Goal: Task Accomplishment & Management: Complete application form

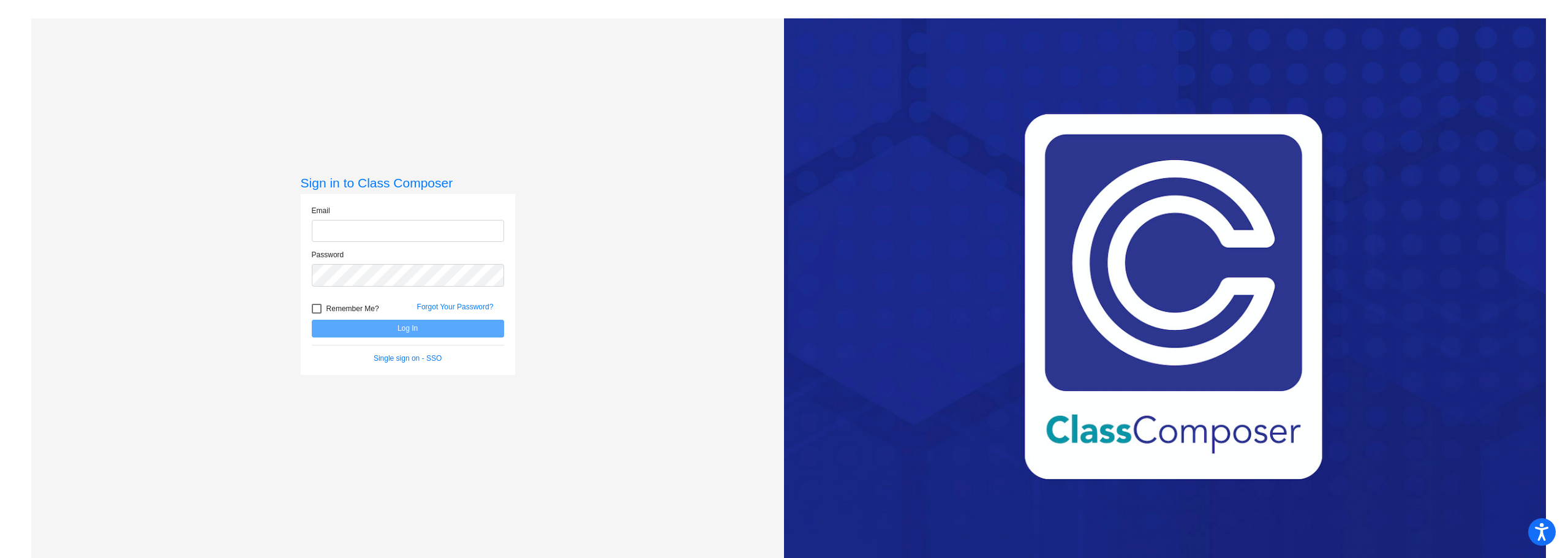
click at [441, 225] on input "email" at bounding box center [408, 231] width 192 height 23
type input "[EMAIL_ADDRESS][DOMAIN_NAME]"
click at [312, 320] on button "Log In" at bounding box center [408, 328] width 192 height 18
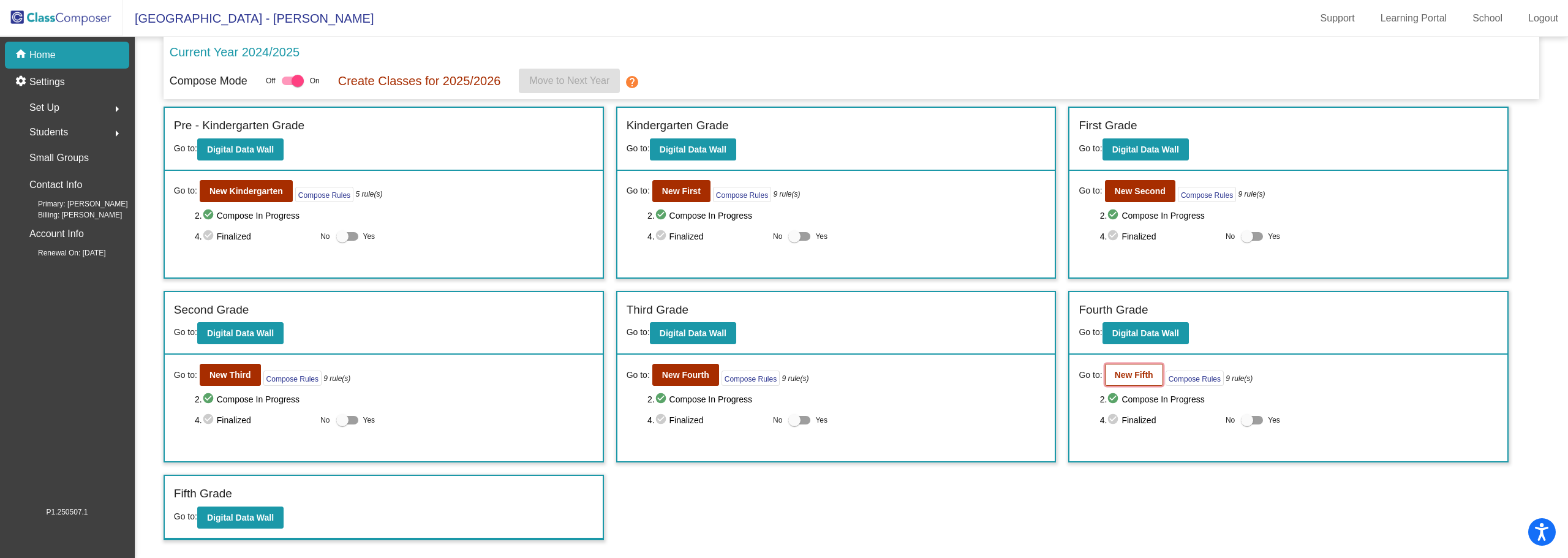
click at [1138, 377] on b "New Fifth" at bounding box center [1133, 374] width 38 height 10
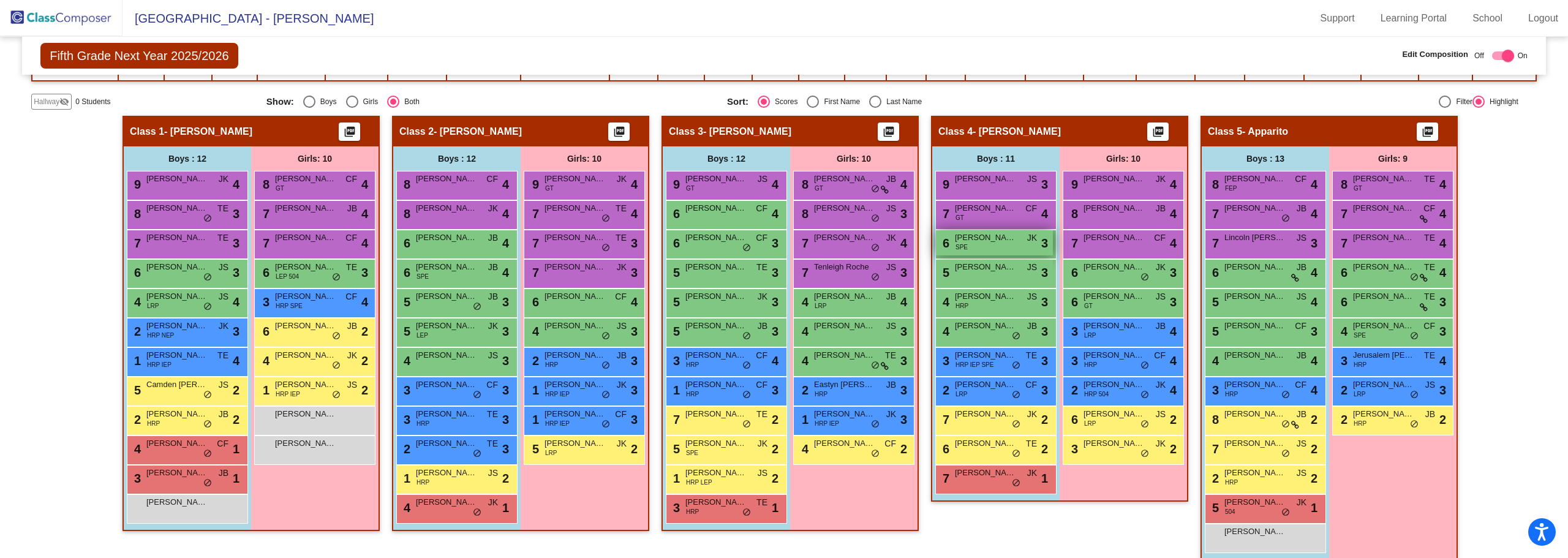
scroll to position [260, 0]
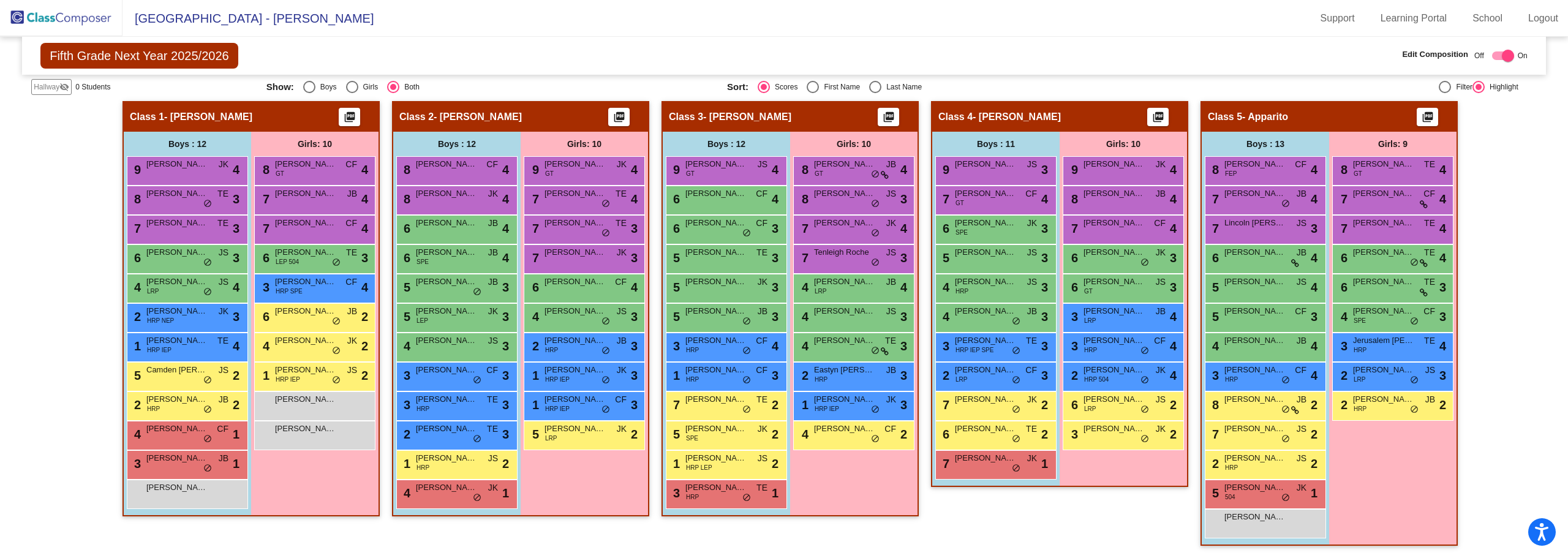
click at [46, 87] on span "Hallway" at bounding box center [47, 86] width 26 height 11
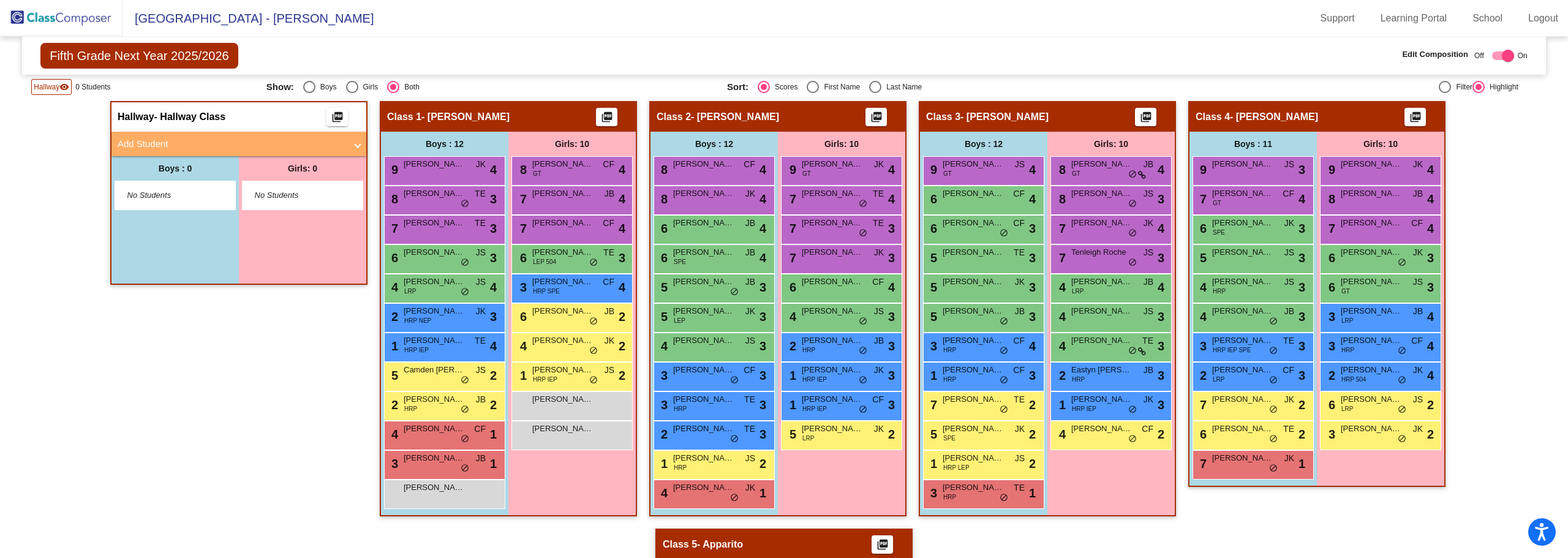
click at [355, 146] on span at bounding box center [358, 144] width 5 height 14
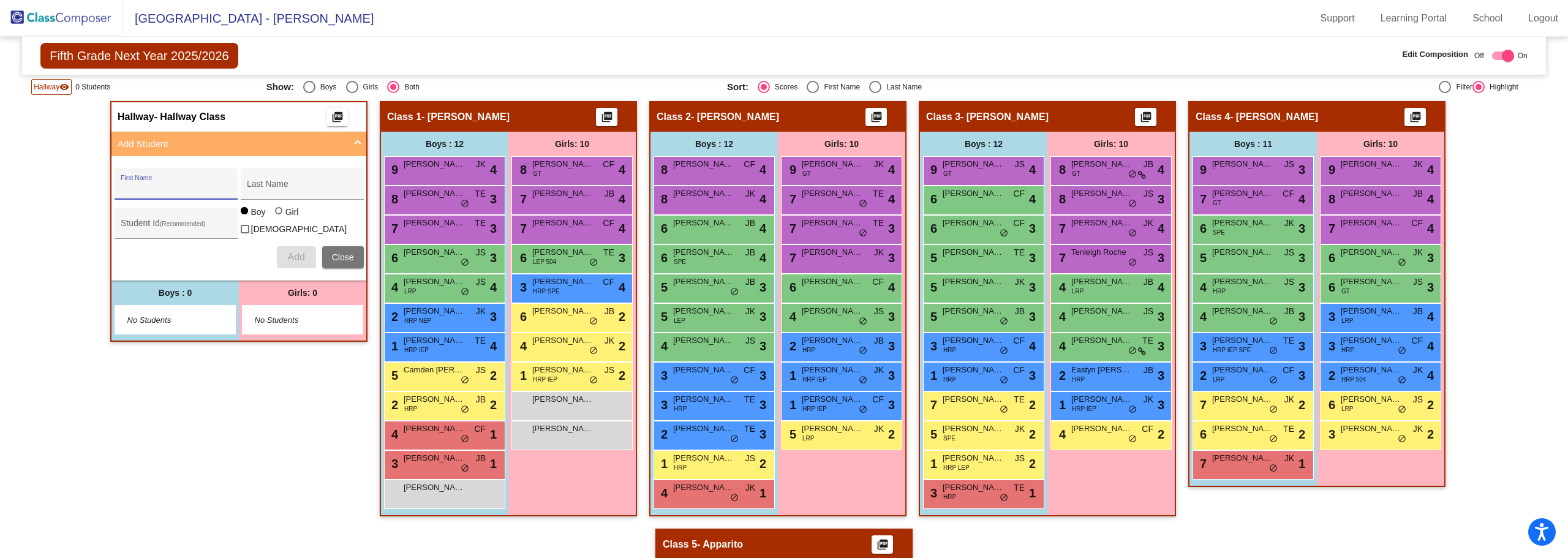
click at [179, 189] on input "First Name" at bounding box center [176, 188] width 110 height 10
type input "n"
type input "Natalee"
type input "[PERSON_NAME]"
type input "161763"
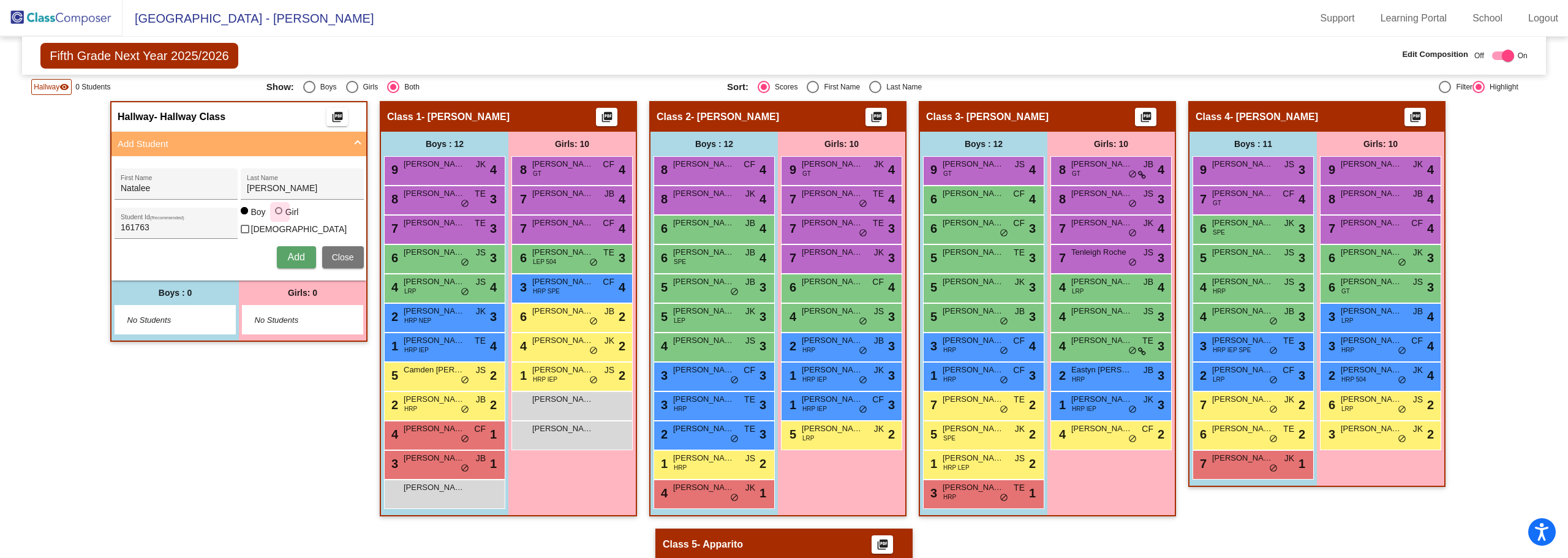
click at [277, 214] on div at bounding box center [278, 210] width 7 height 7
click at [279, 218] on input "Girl" at bounding box center [279, 217] width 1 height 1
radio input "true"
click at [292, 254] on span "Add" at bounding box center [296, 257] width 17 height 10
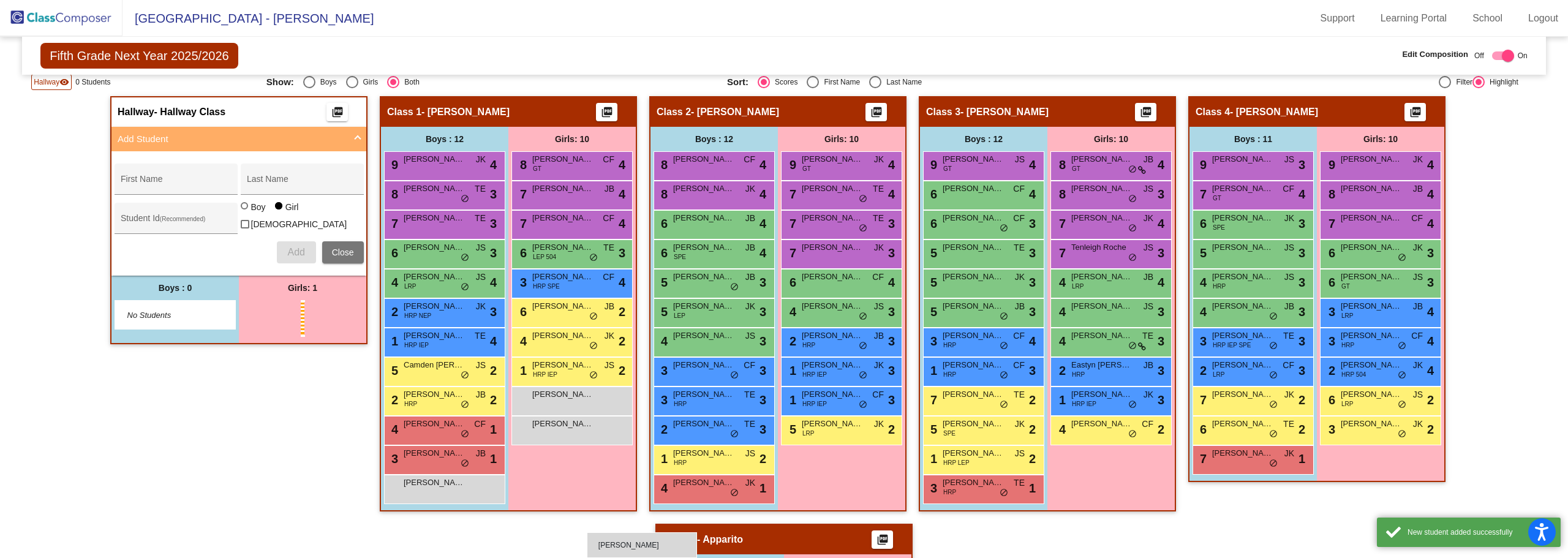
scroll to position [274, 0]
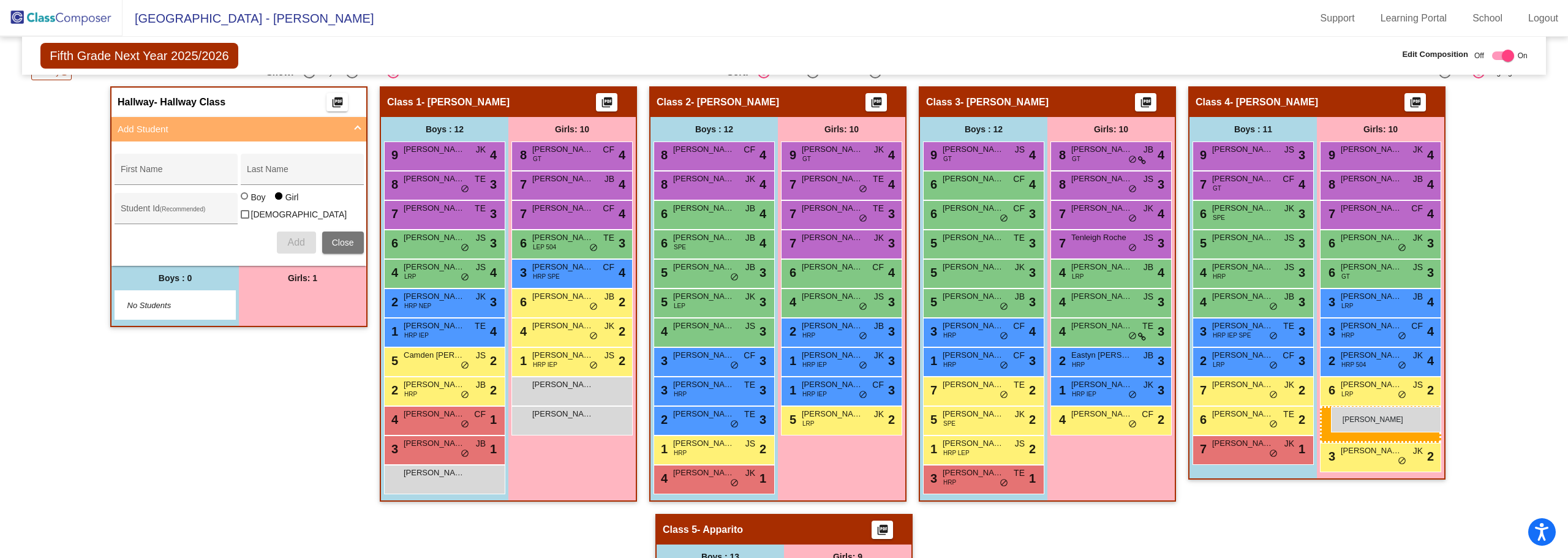
drag, startPoint x: 263, startPoint y: 314, endPoint x: 1331, endPoint y: 407, distance: 1072.0
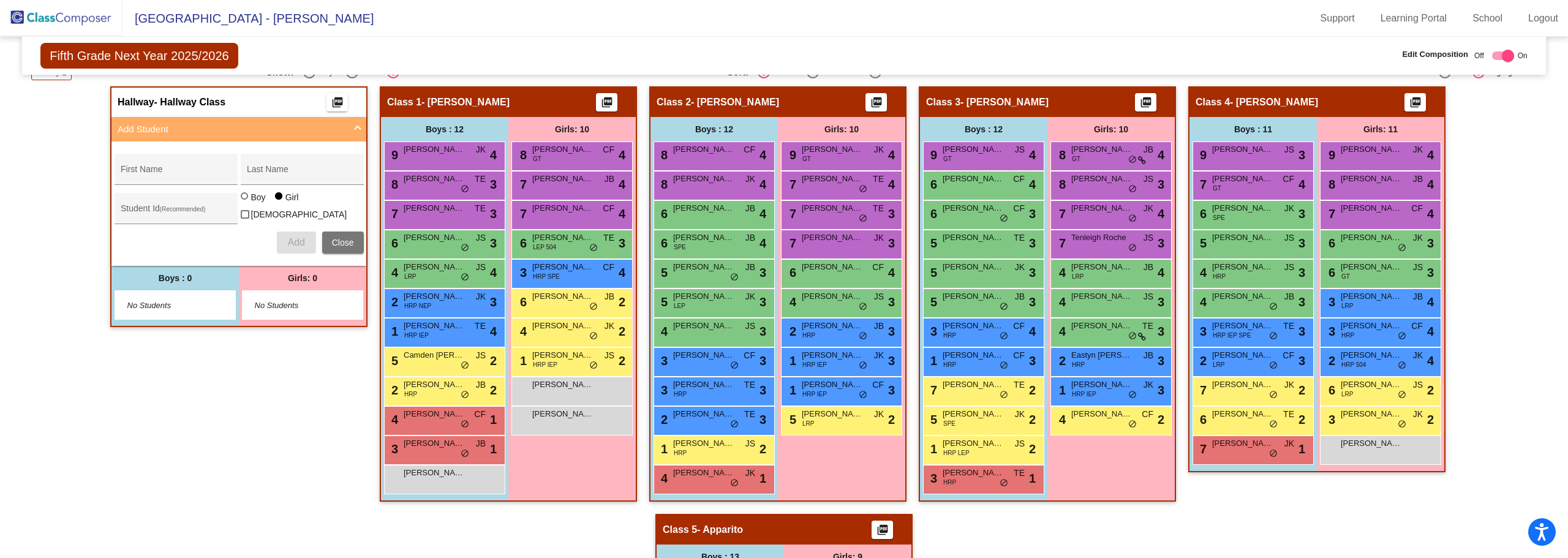
scroll to position [29, 0]
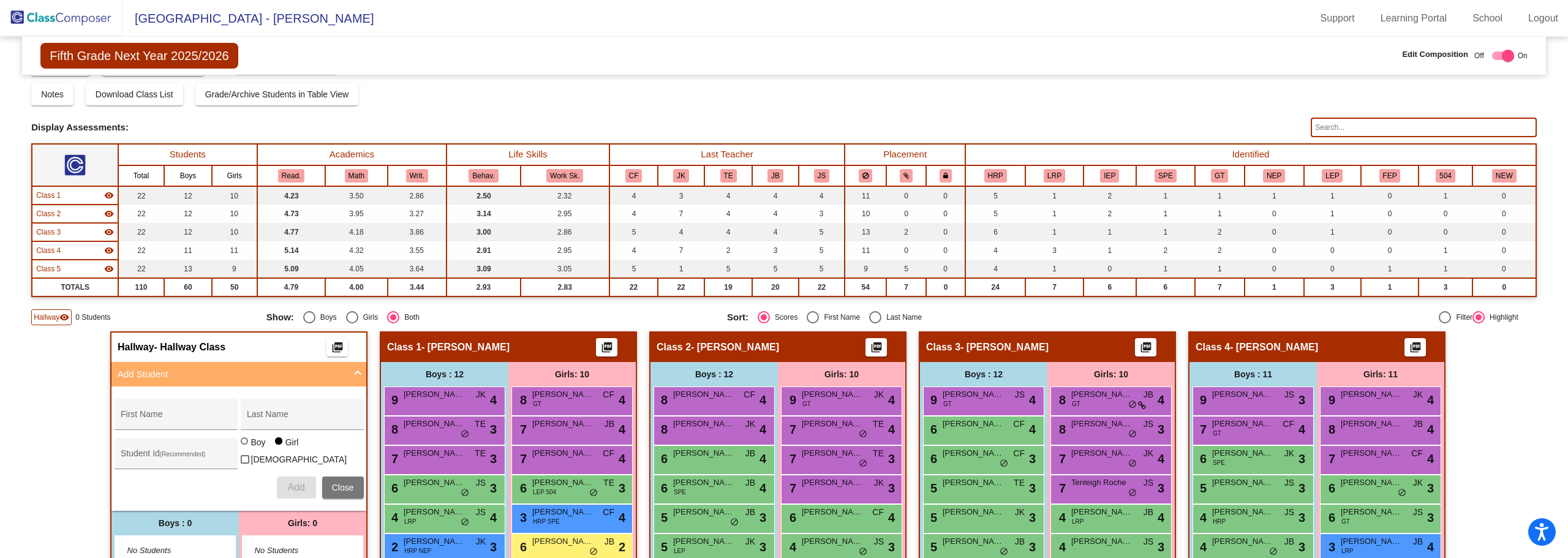
click at [42, 22] on img at bounding box center [61, 18] width 122 height 36
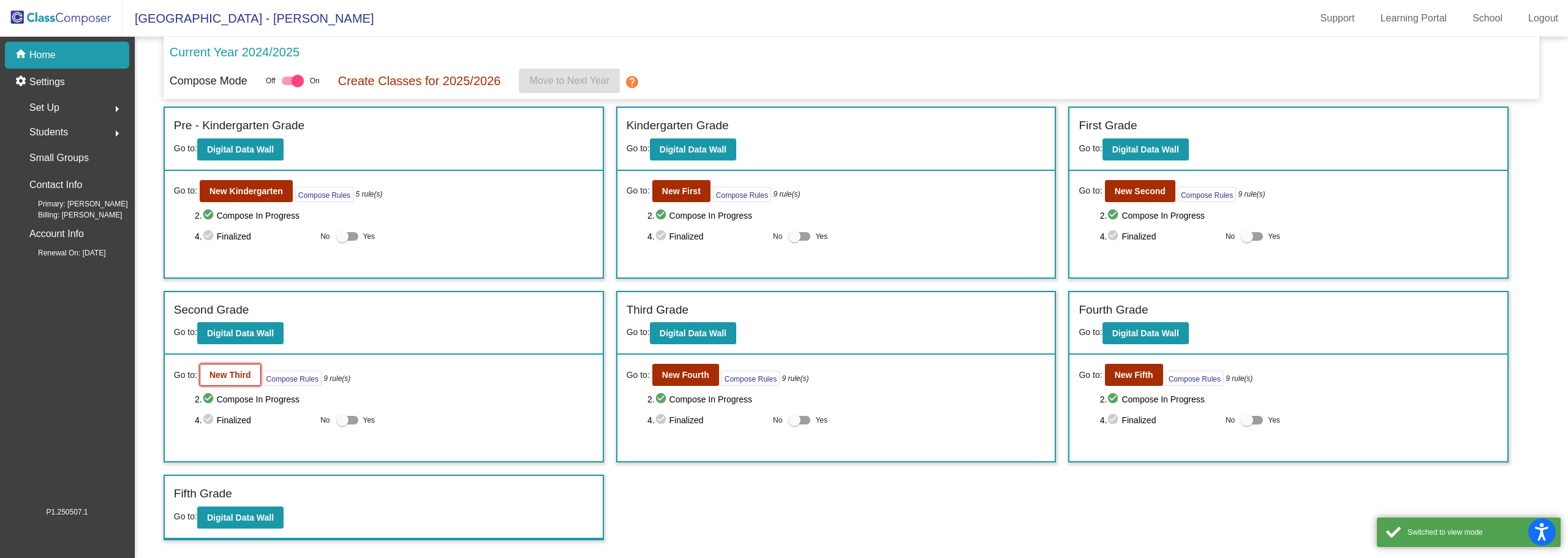
click at [222, 376] on b "New Third" at bounding box center [230, 374] width 42 height 10
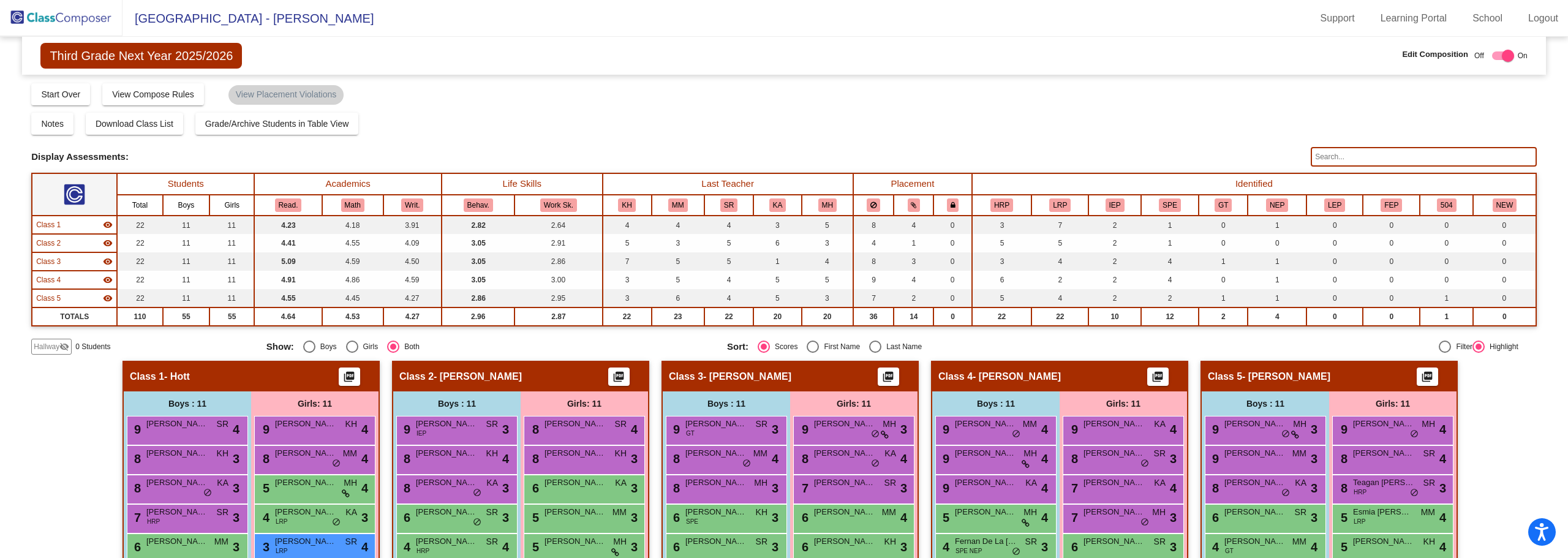
click at [1350, 153] on input "text" at bounding box center [1424, 157] width 226 height 19
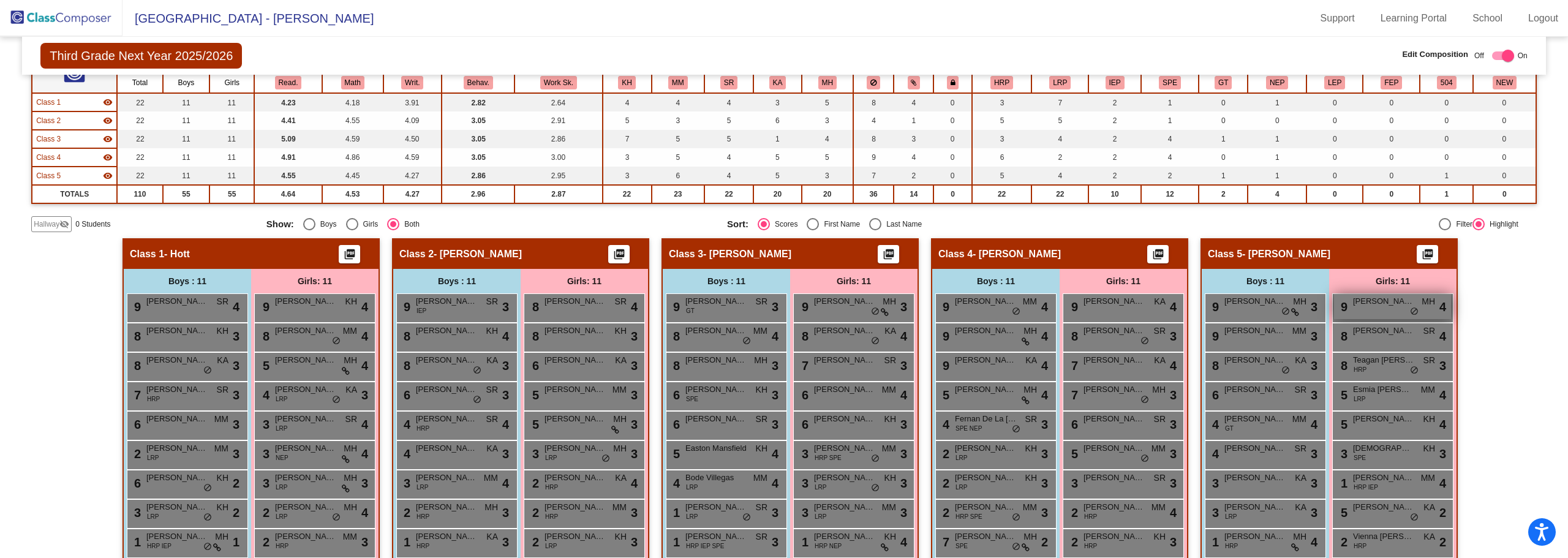
scroll to position [201, 0]
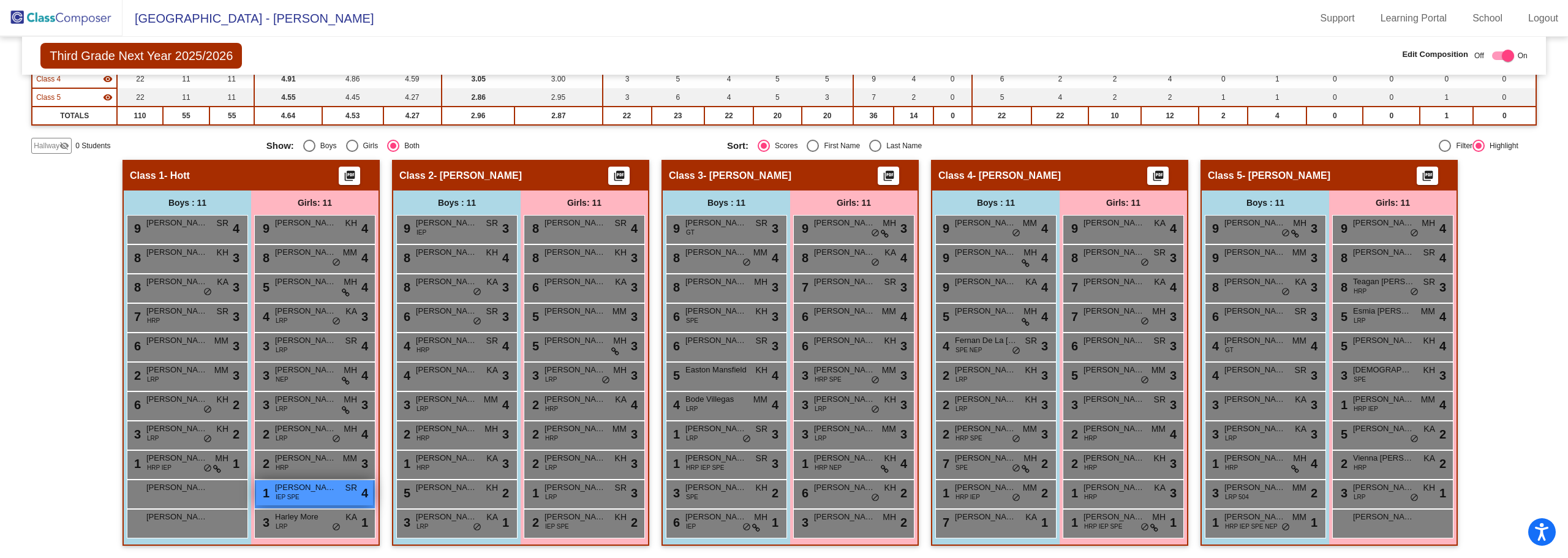
type input "[PERSON_NAME]"
click at [311, 494] on div "1 [PERSON_NAME] IEP SPE SR lock do_not_disturb_alt 4" at bounding box center [315, 492] width 117 height 25
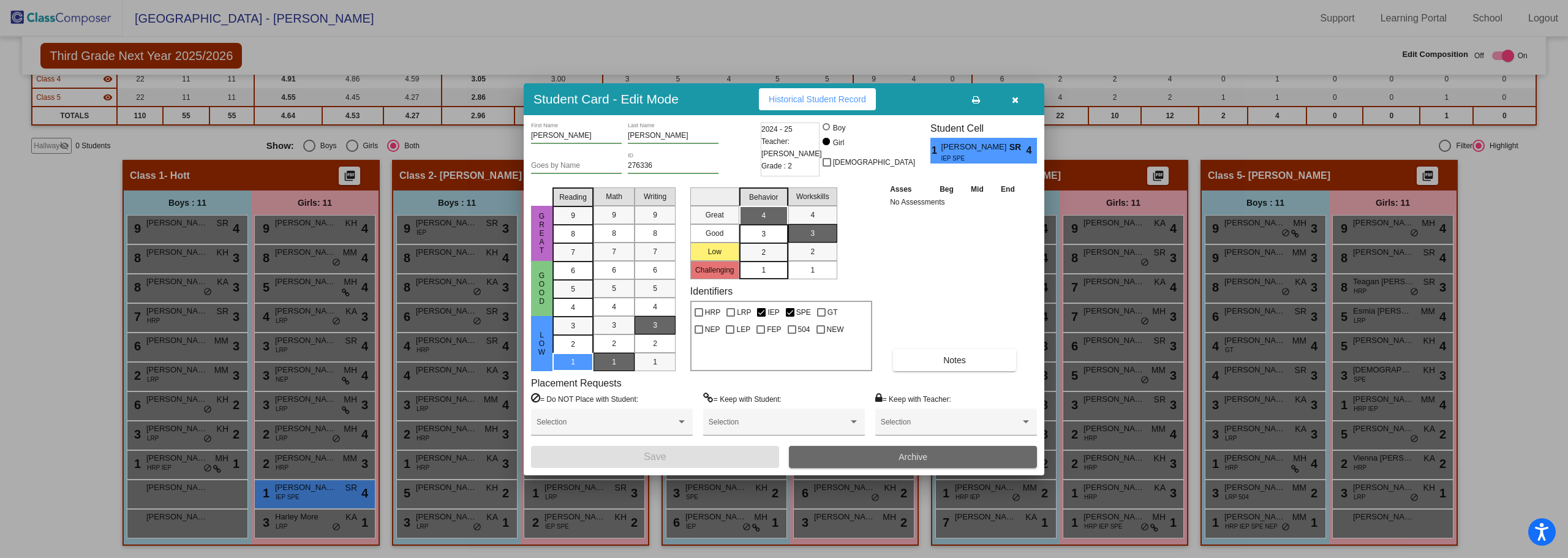
click at [902, 456] on span "Archive" at bounding box center [913, 456] width 29 height 10
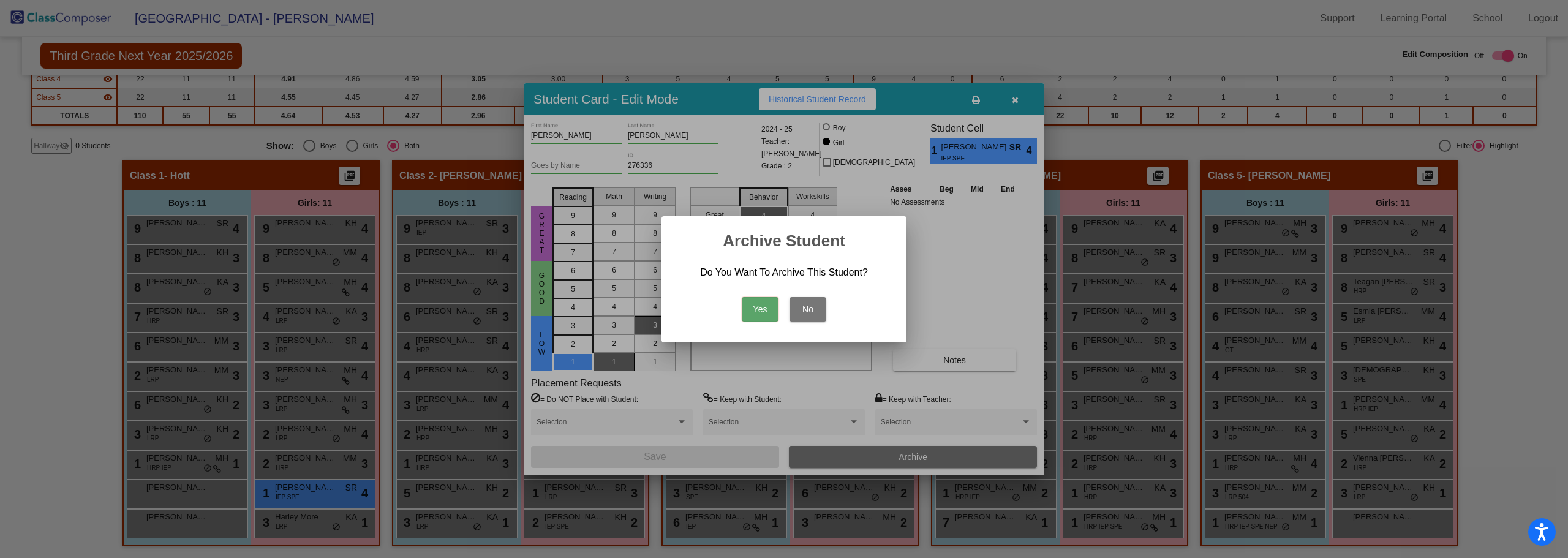
click at [762, 309] on button "Yes" at bounding box center [760, 309] width 37 height 25
